Goal: Task Accomplishment & Management: Use online tool/utility

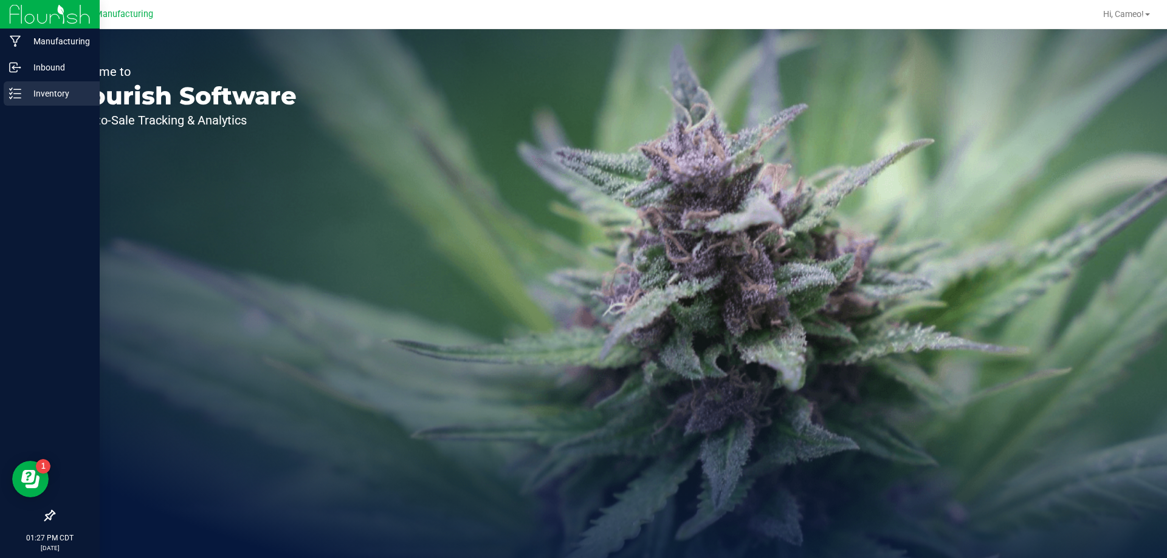
click at [61, 92] on p "Inventory" at bounding box center [57, 93] width 73 height 15
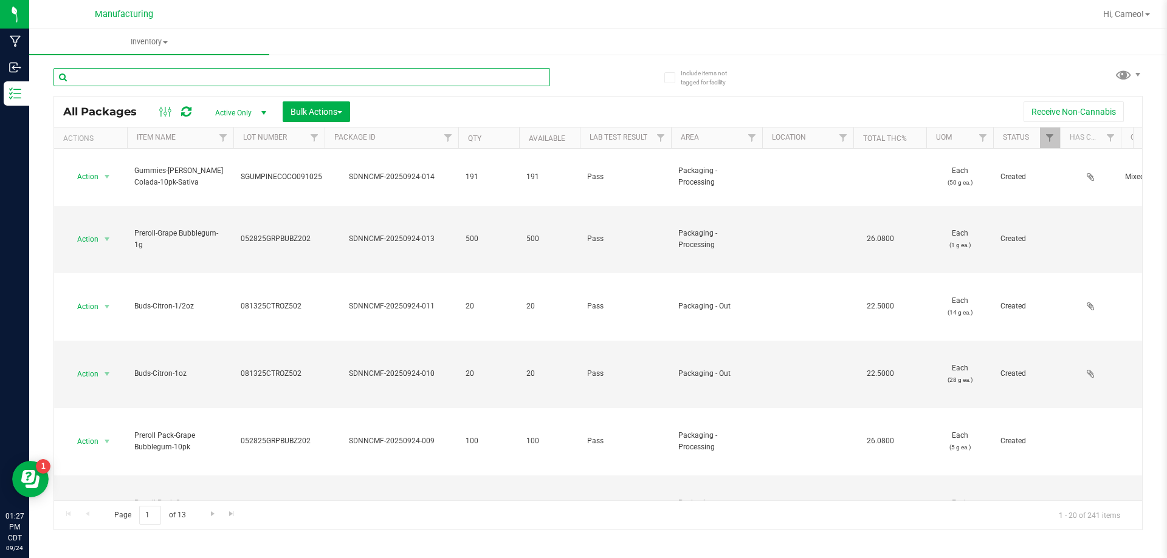
click at [473, 77] on input "text" at bounding box center [301, 77] width 496 height 18
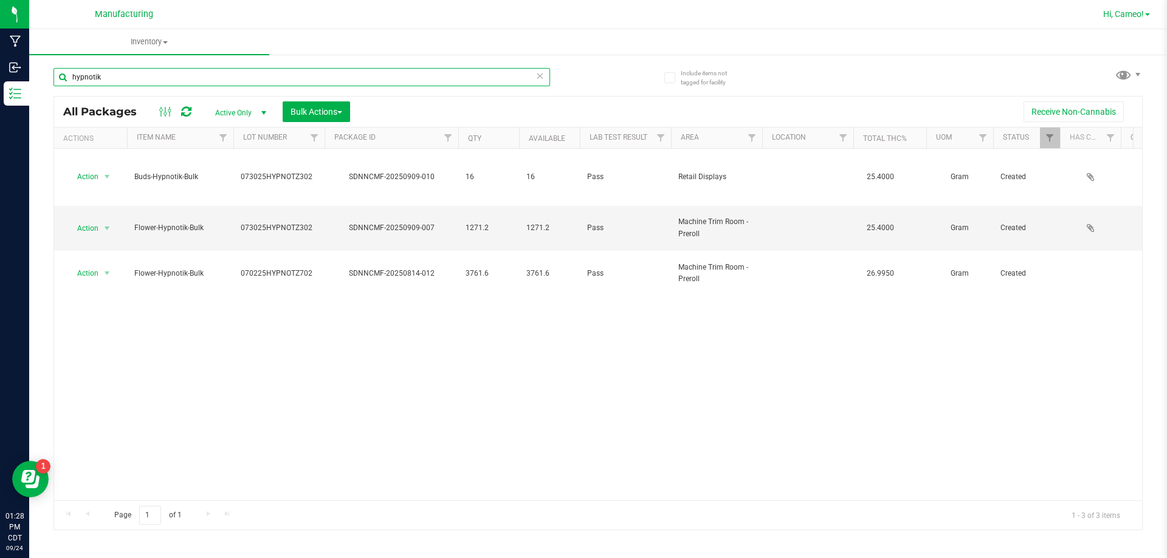
type input "hypnotik"
click at [1136, 11] on span "Hi, Cameo!" at bounding box center [1123, 14] width 41 height 10
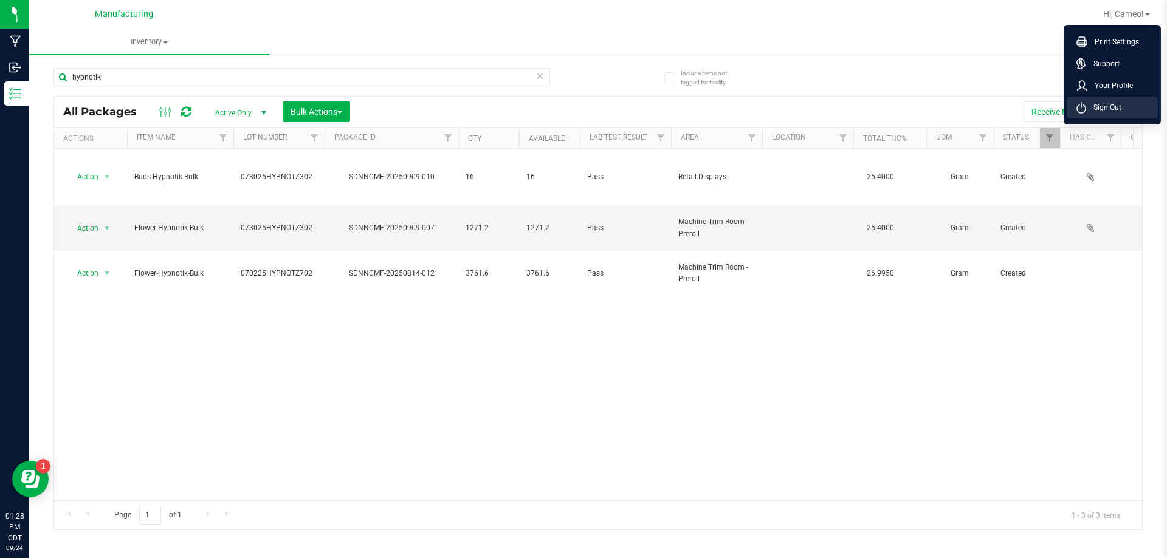
click at [1107, 111] on span "Sign Out" at bounding box center [1103, 107] width 35 height 12
